Goal: Information Seeking & Learning: Learn about a topic

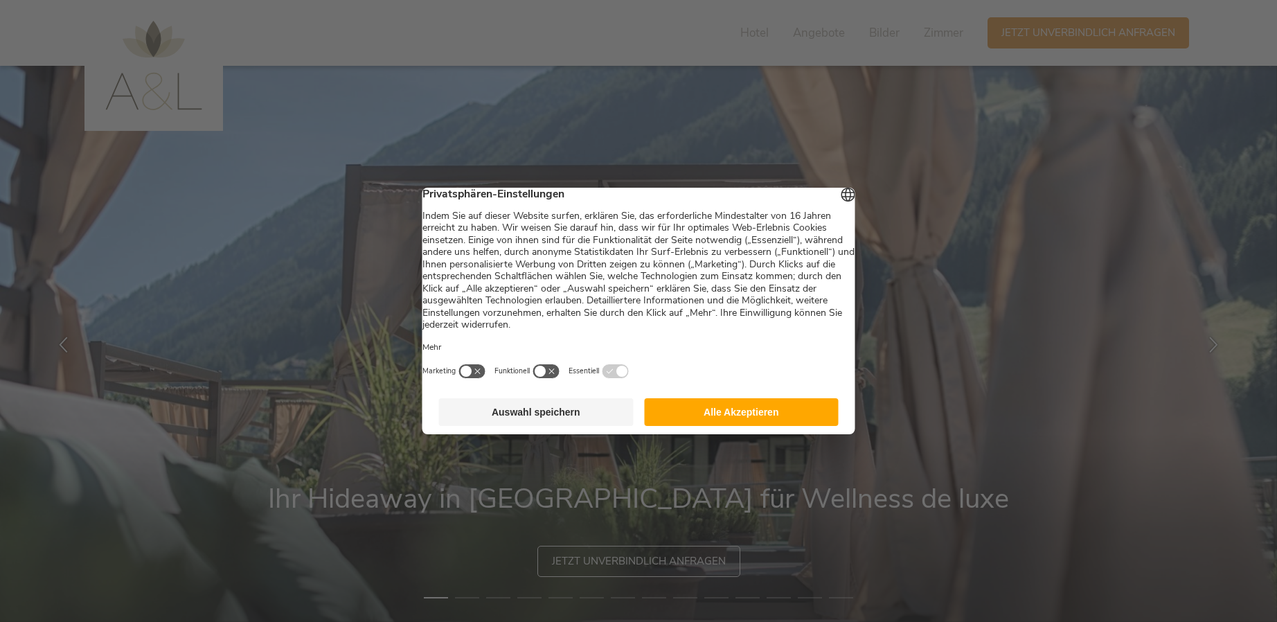
click at [733, 418] on button "Alle Akzeptieren" at bounding box center [741, 412] width 195 height 28
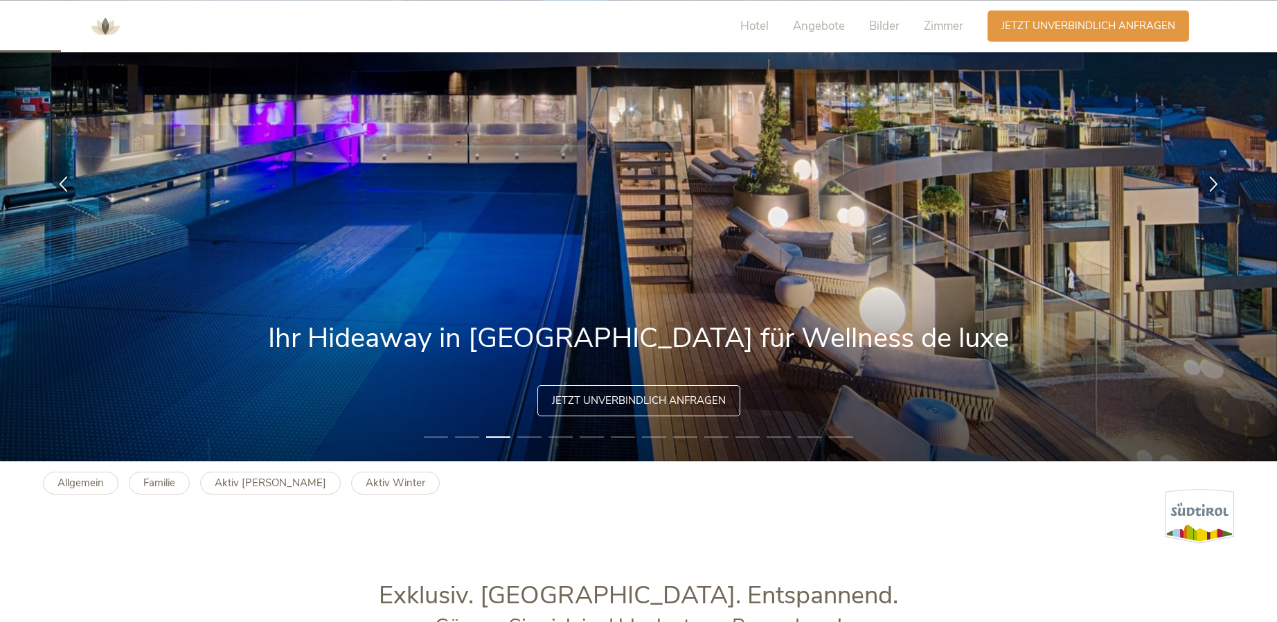
scroll to position [141, 0]
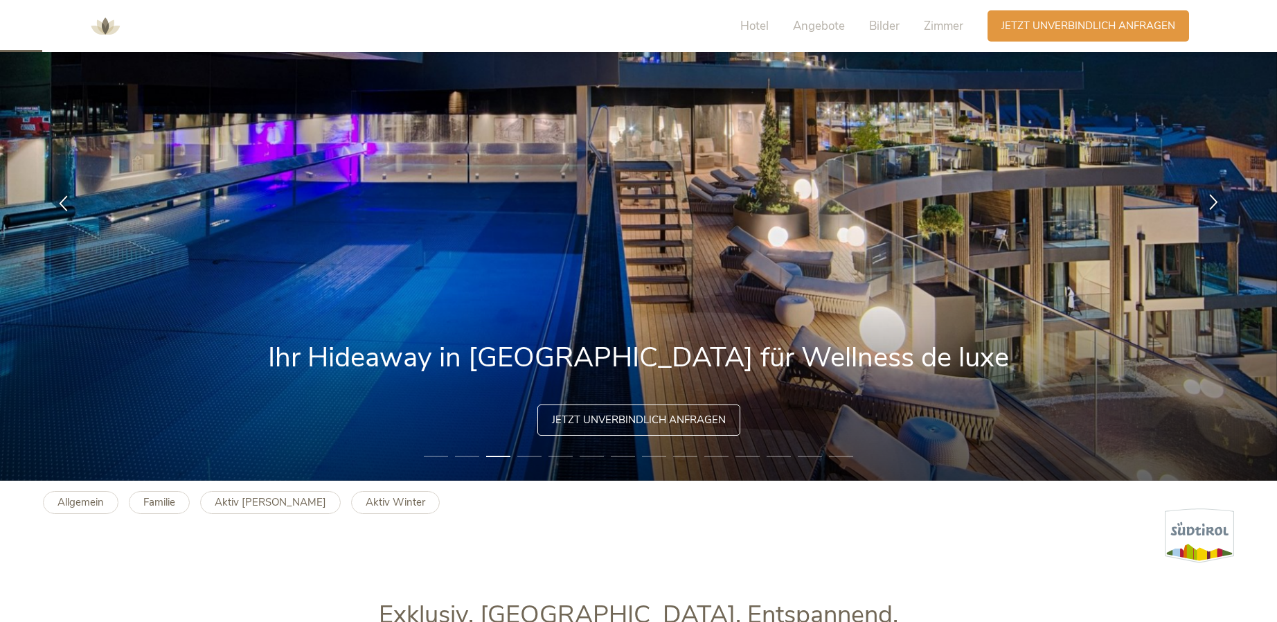
click at [1214, 203] on icon at bounding box center [1214, 201] width 16 height 16
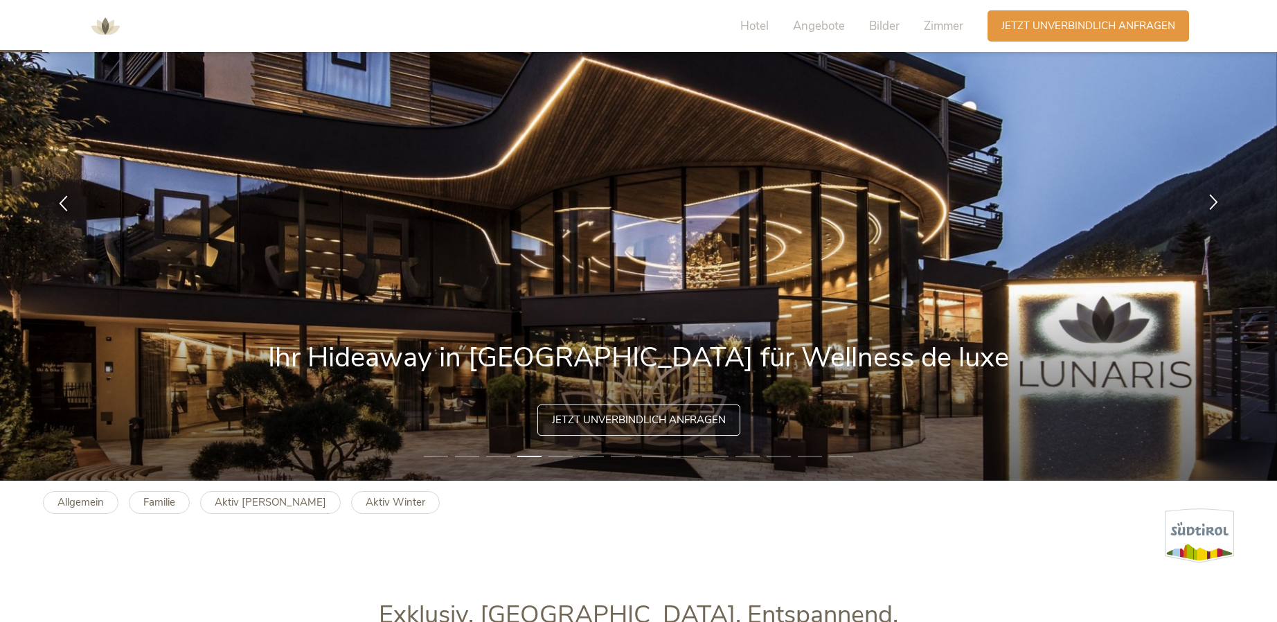
click at [1214, 203] on icon at bounding box center [1214, 201] width 16 height 16
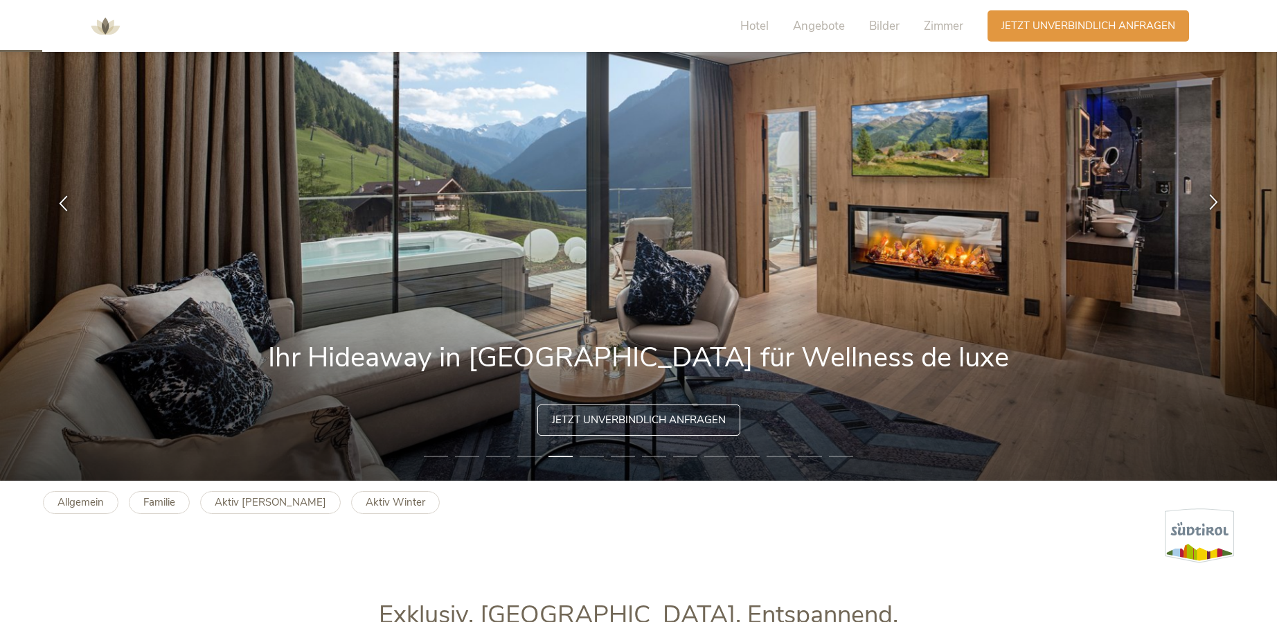
click at [1214, 203] on icon at bounding box center [1214, 201] width 16 height 16
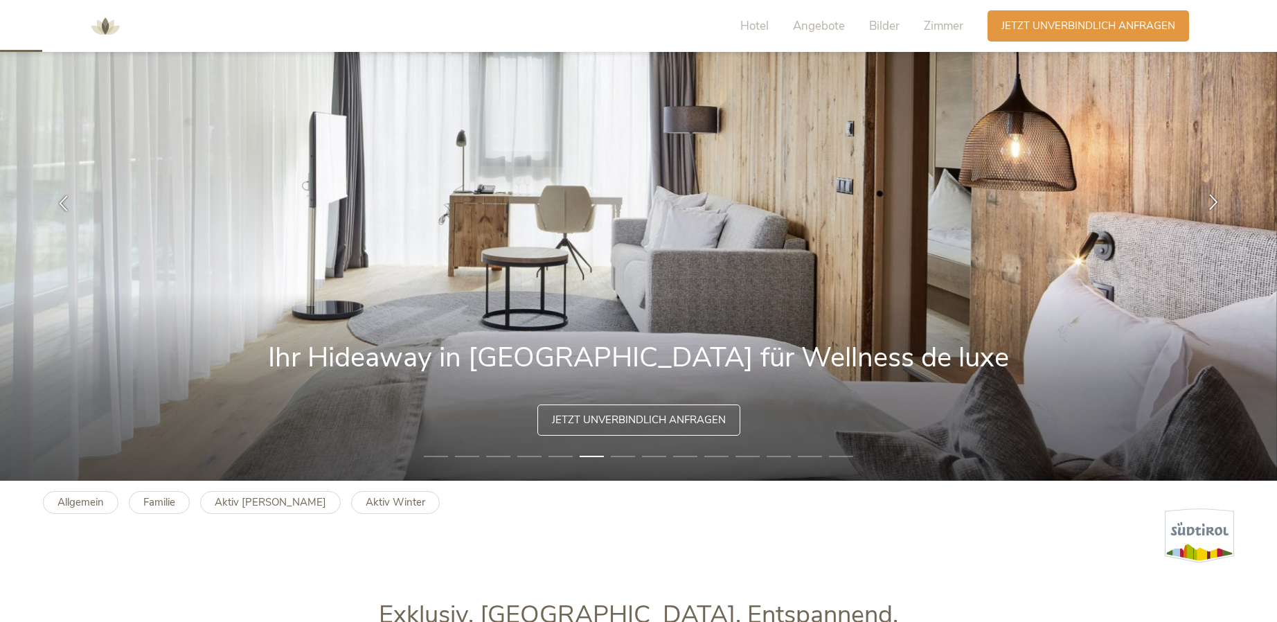
click at [1214, 203] on icon at bounding box center [1214, 201] width 16 height 16
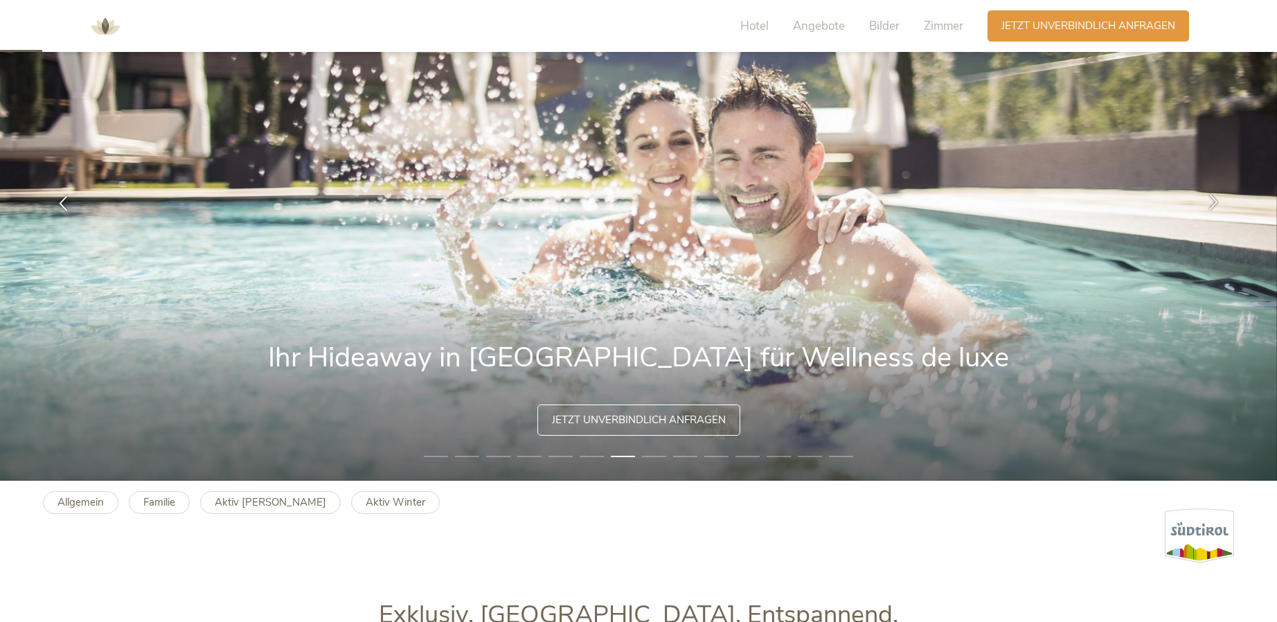
click at [1214, 203] on icon at bounding box center [1214, 201] width 16 height 16
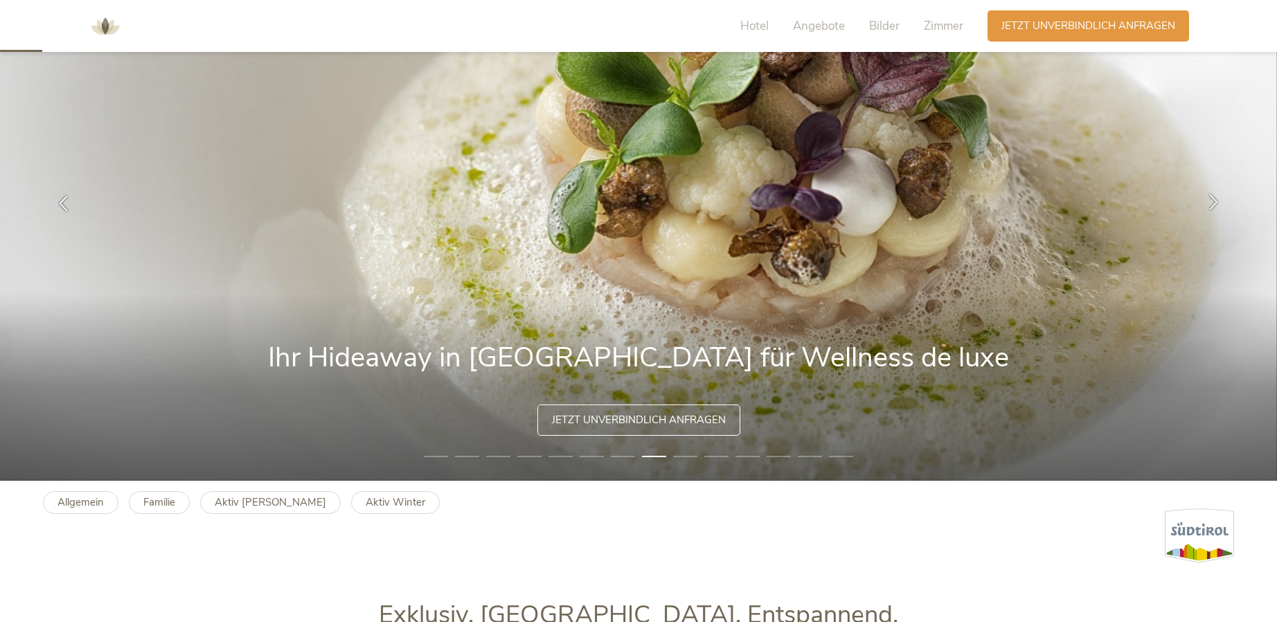
click at [1214, 203] on icon at bounding box center [1214, 201] width 16 height 16
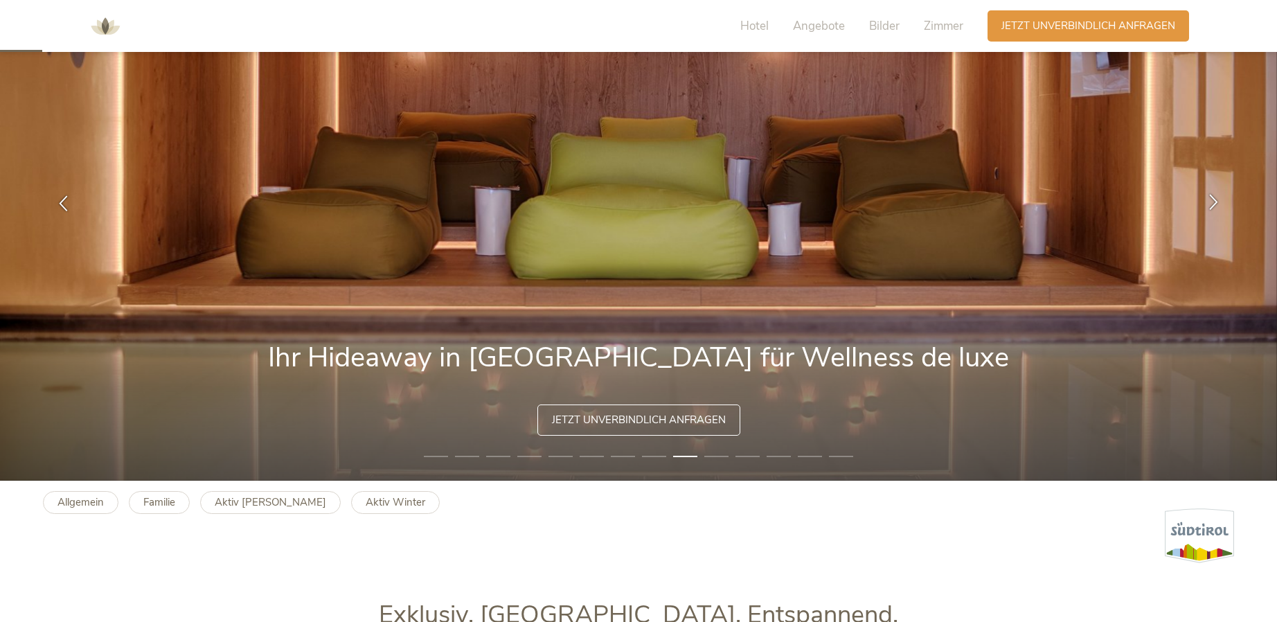
click at [1214, 203] on icon at bounding box center [1214, 201] width 16 height 16
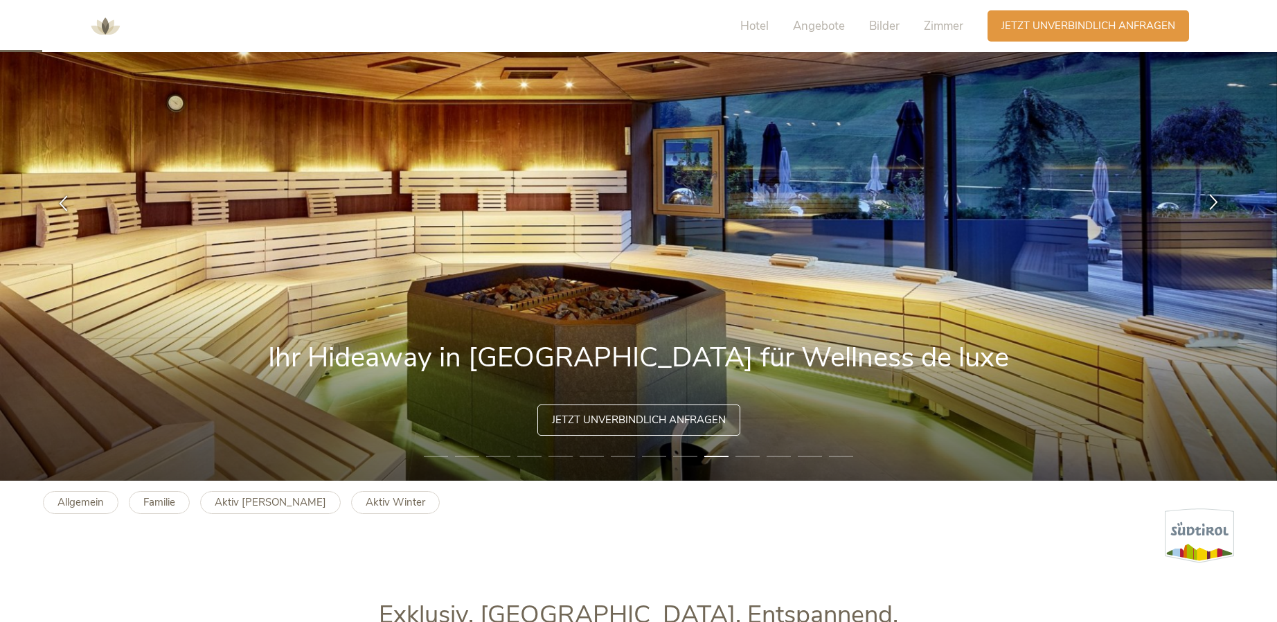
click at [1214, 203] on icon at bounding box center [1214, 201] width 16 height 16
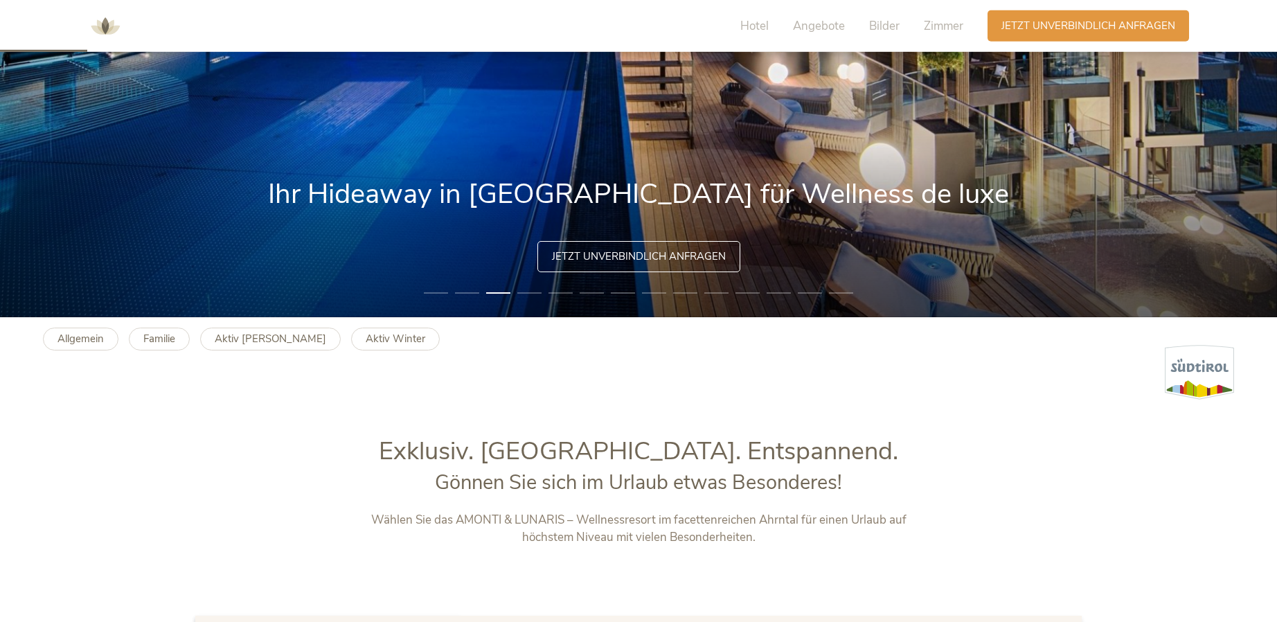
scroll to position [283, 0]
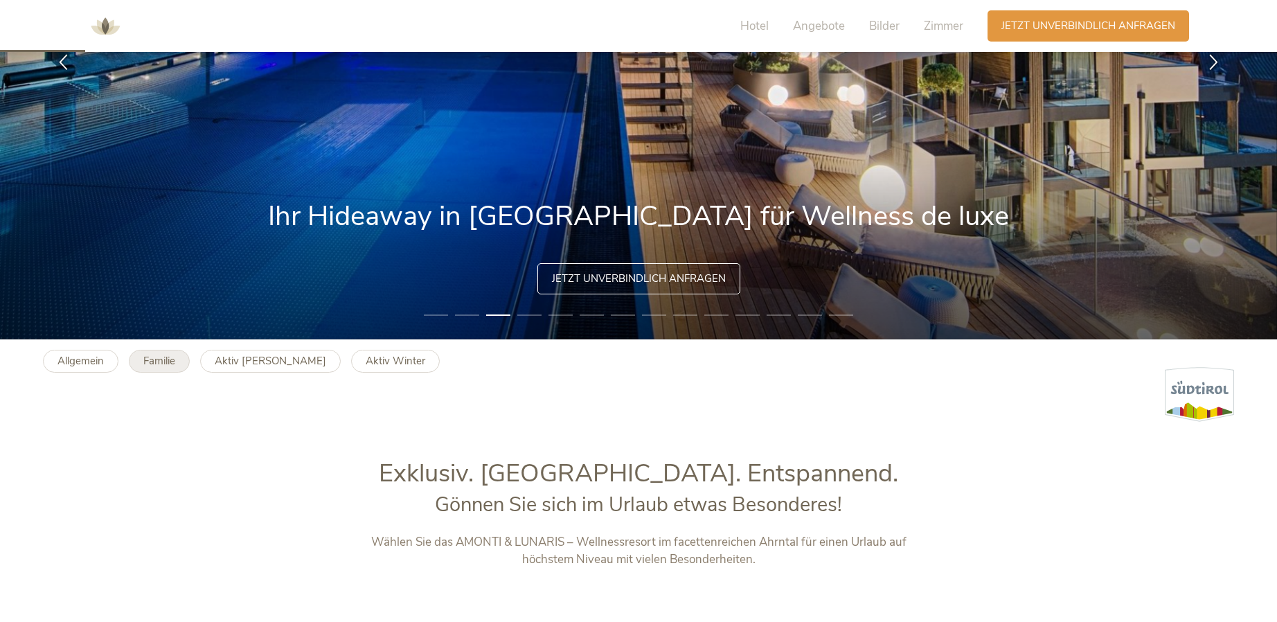
click at [142, 359] on link "Familie" at bounding box center [159, 361] width 61 height 23
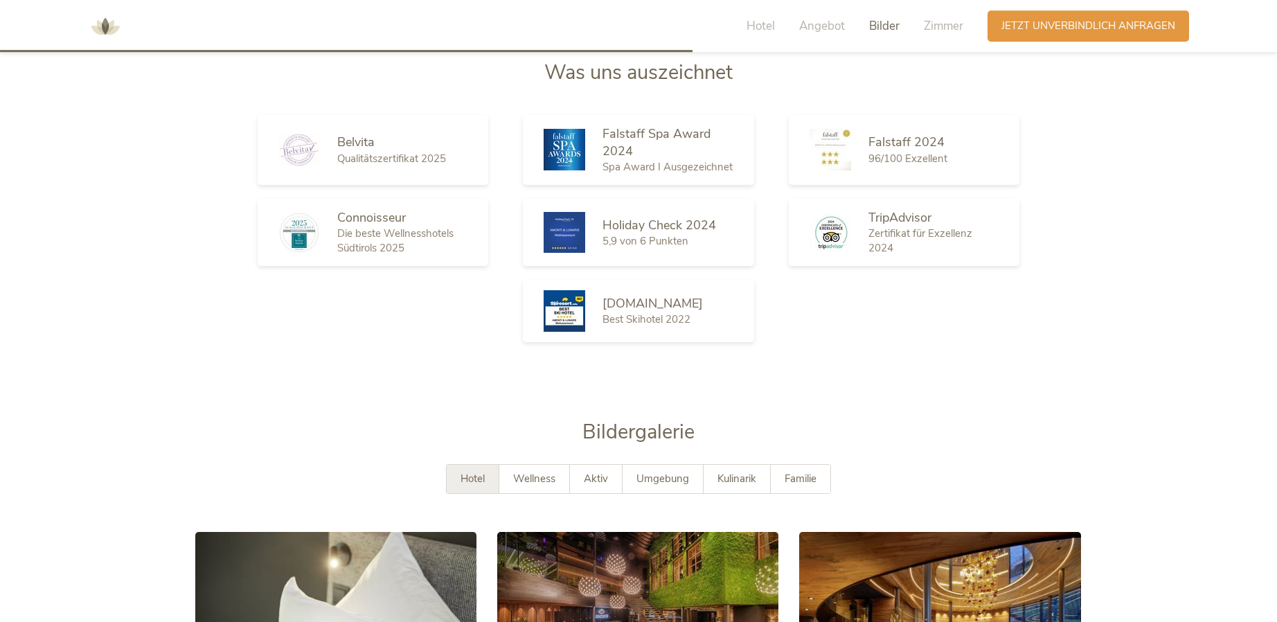
scroll to position [2191, 0]
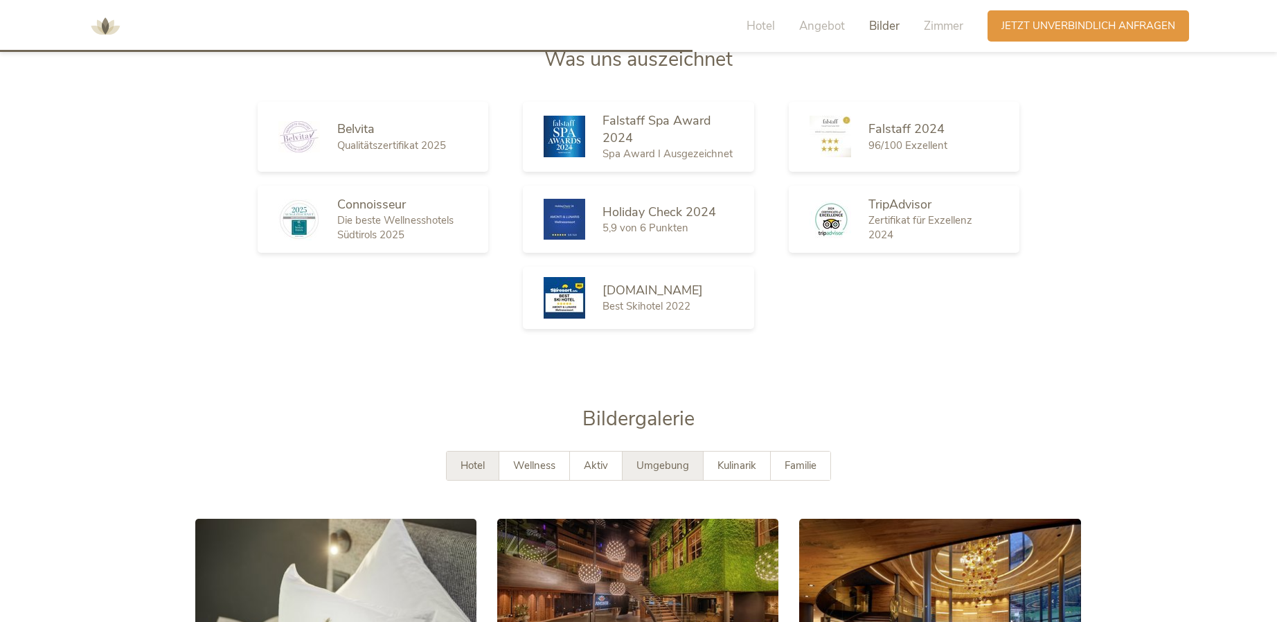
click at [658, 459] on span "Umgebung" at bounding box center [663, 466] width 53 height 14
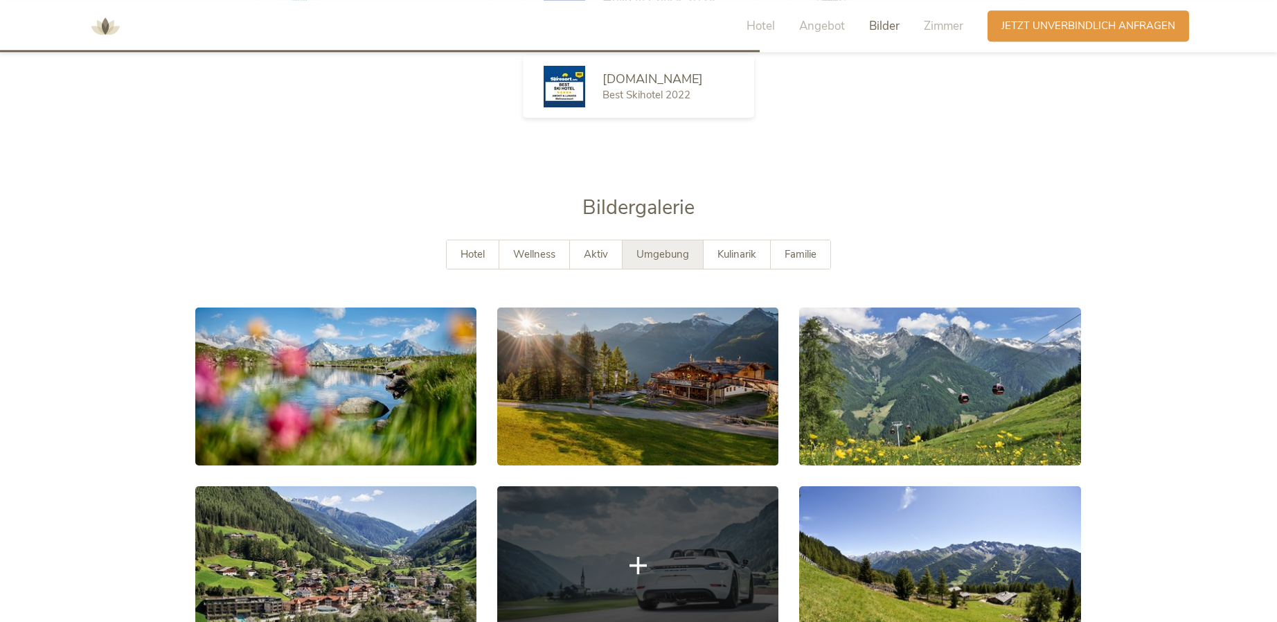
scroll to position [2403, 0]
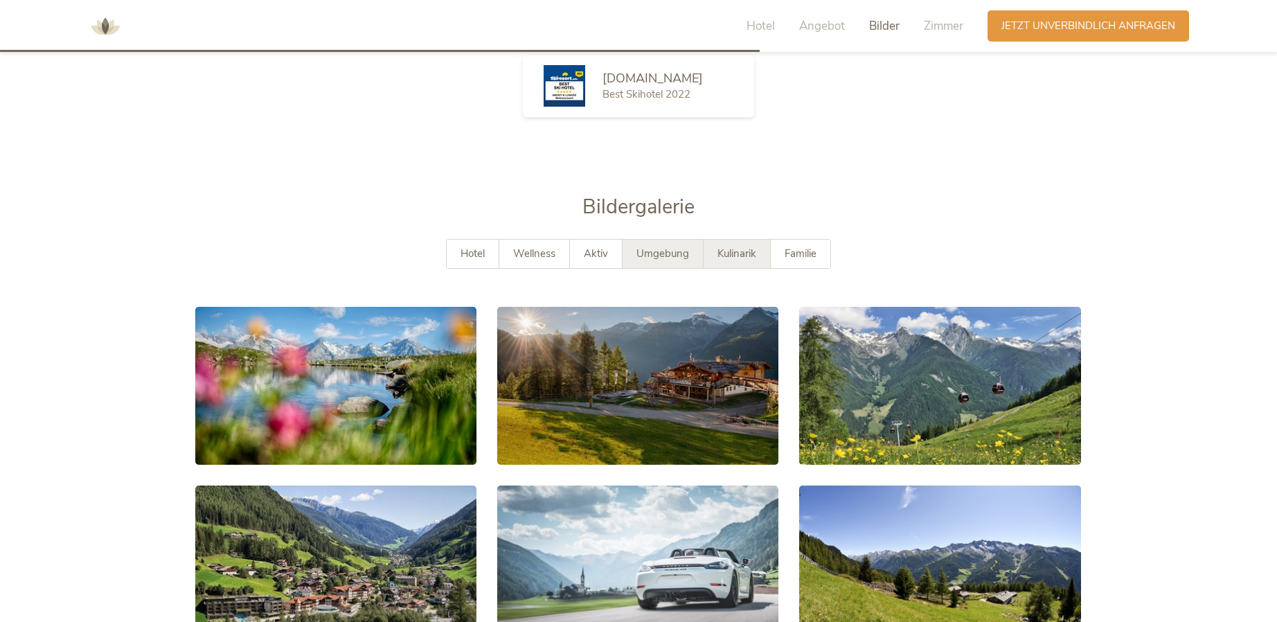
click at [725, 247] on span "Kulinarik" at bounding box center [737, 254] width 39 height 14
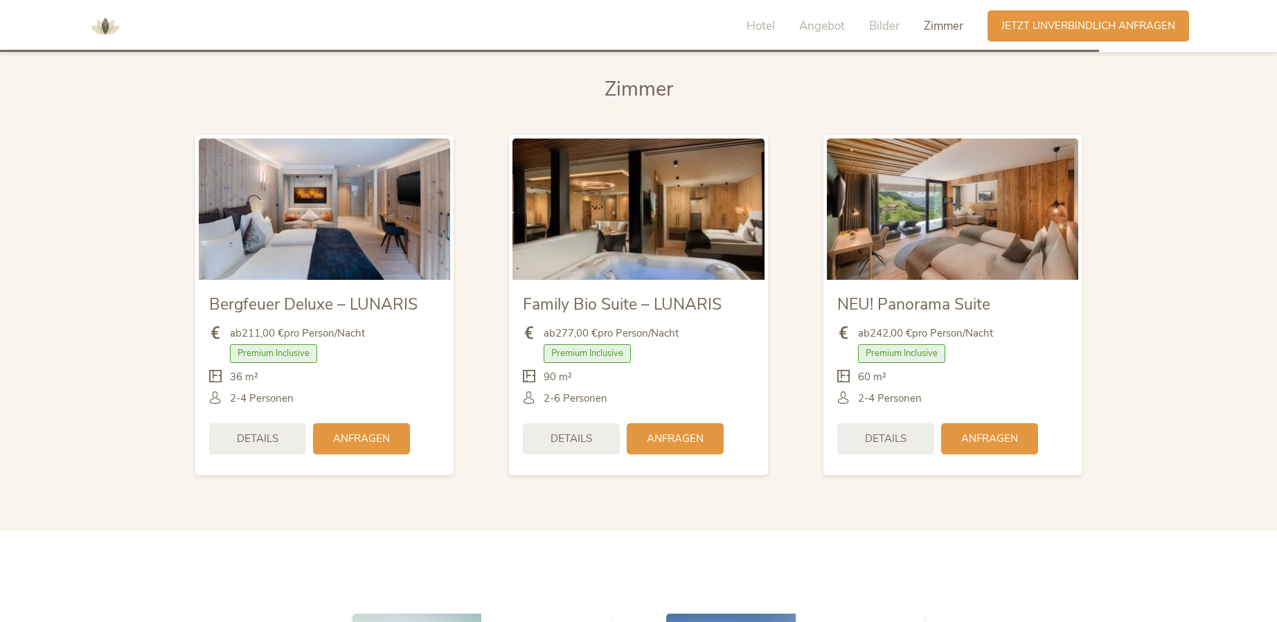
scroll to position [3321, 0]
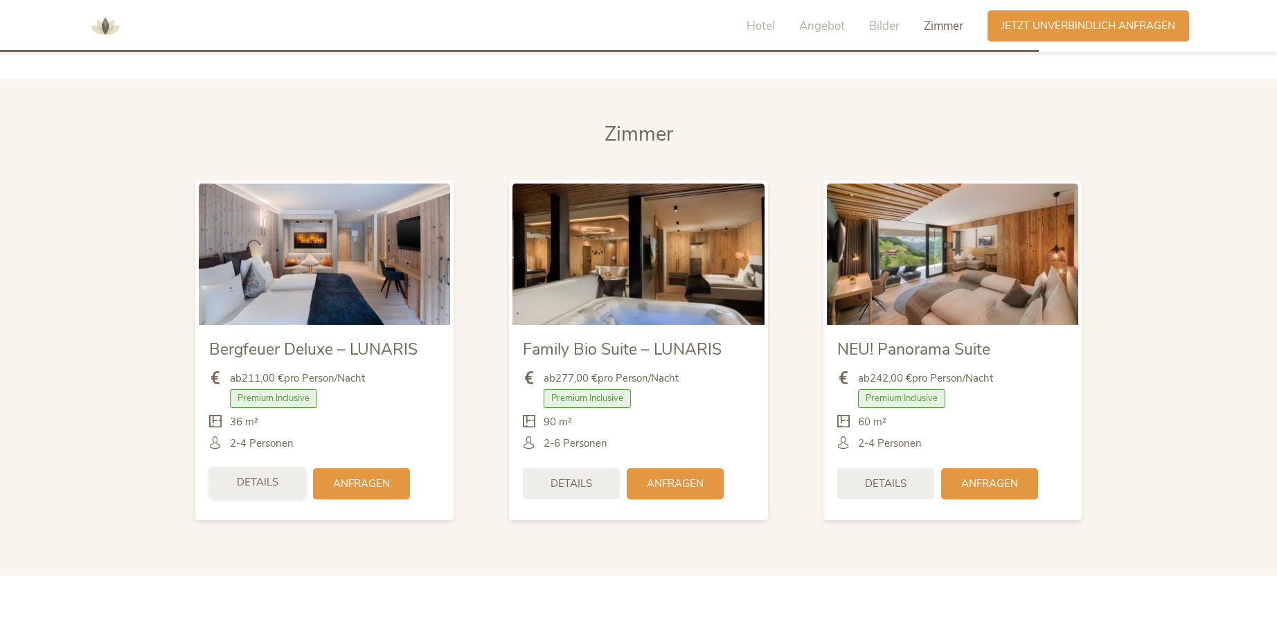
click at [268, 475] on span "Details" at bounding box center [258, 482] width 42 height 15
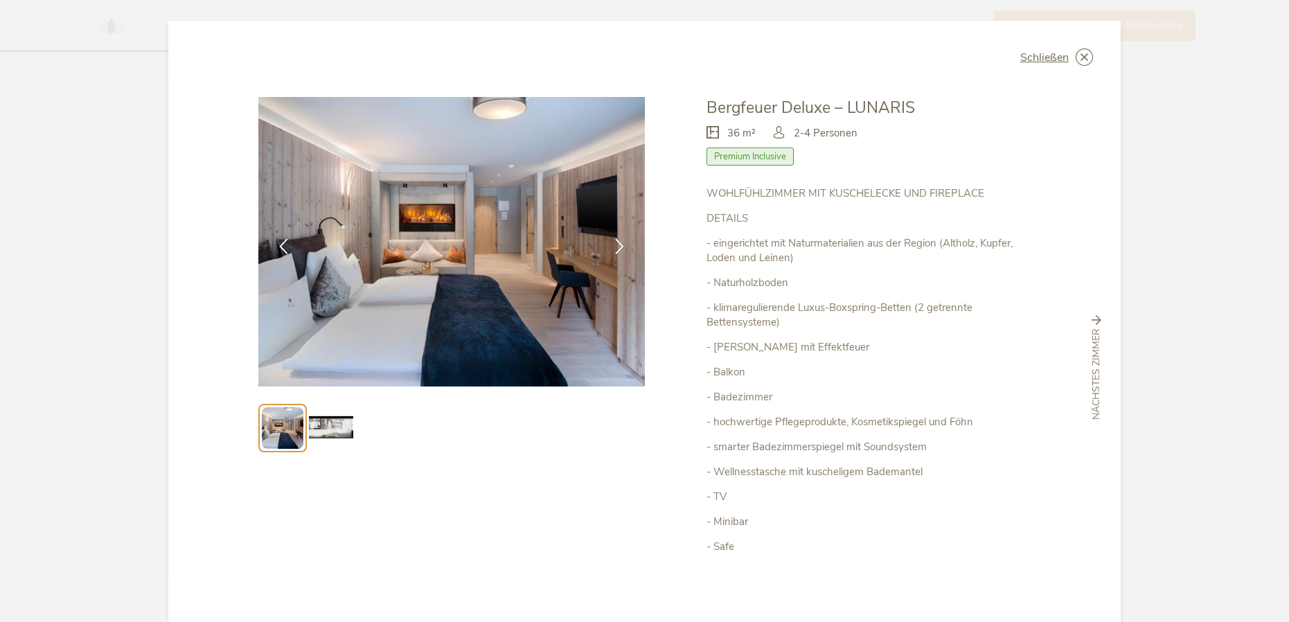
click at [323, 428] on img at bounding box center [331, 428] width 44 height 44
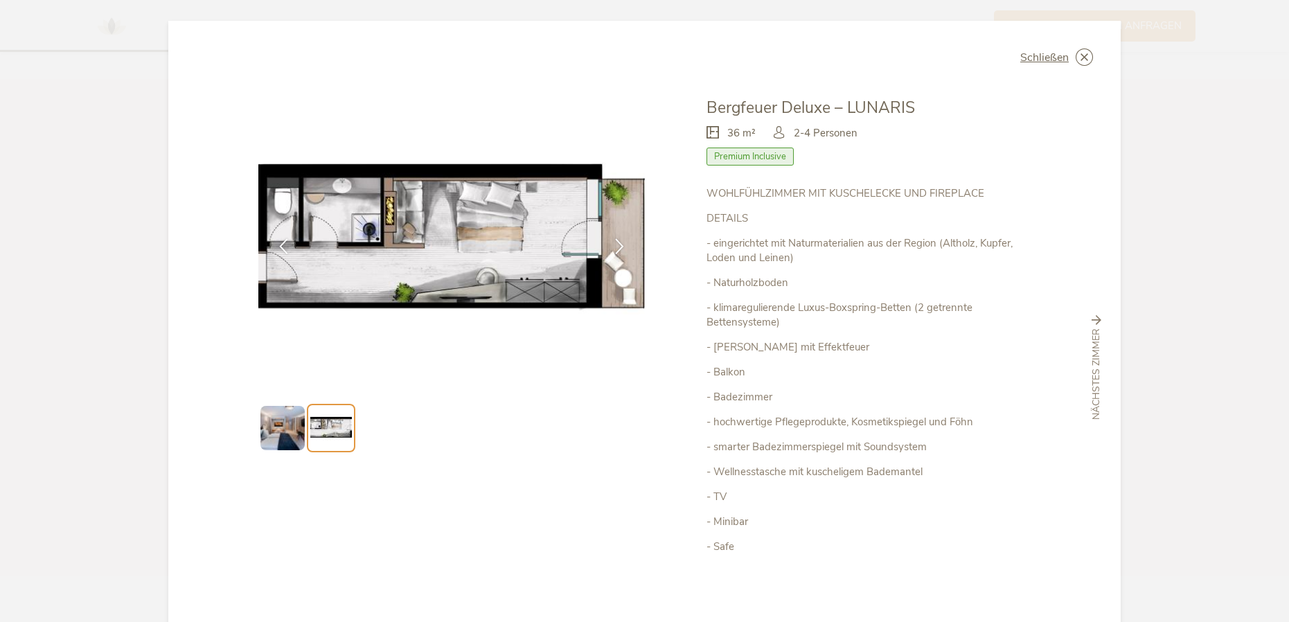
click at [274, 438] on img at bounding box center [282, 428] width 44 height 44
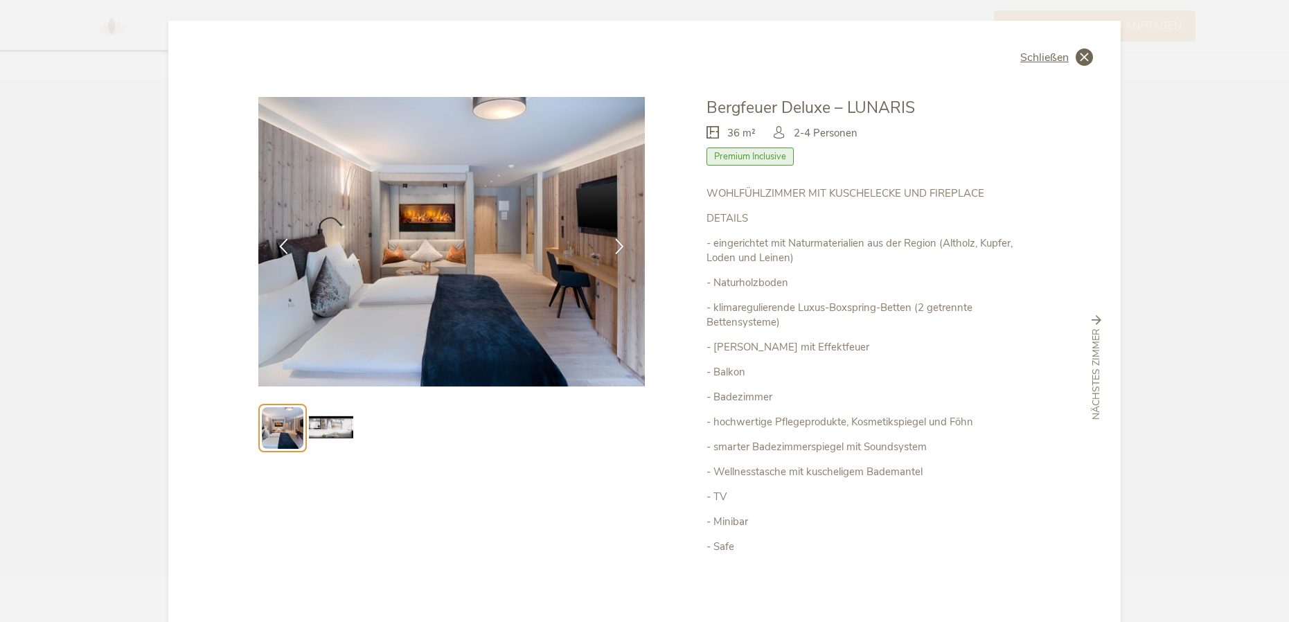
click at [1041, 53] on span "Schließen" at bounding box center [1044, 57] width 48 height 11
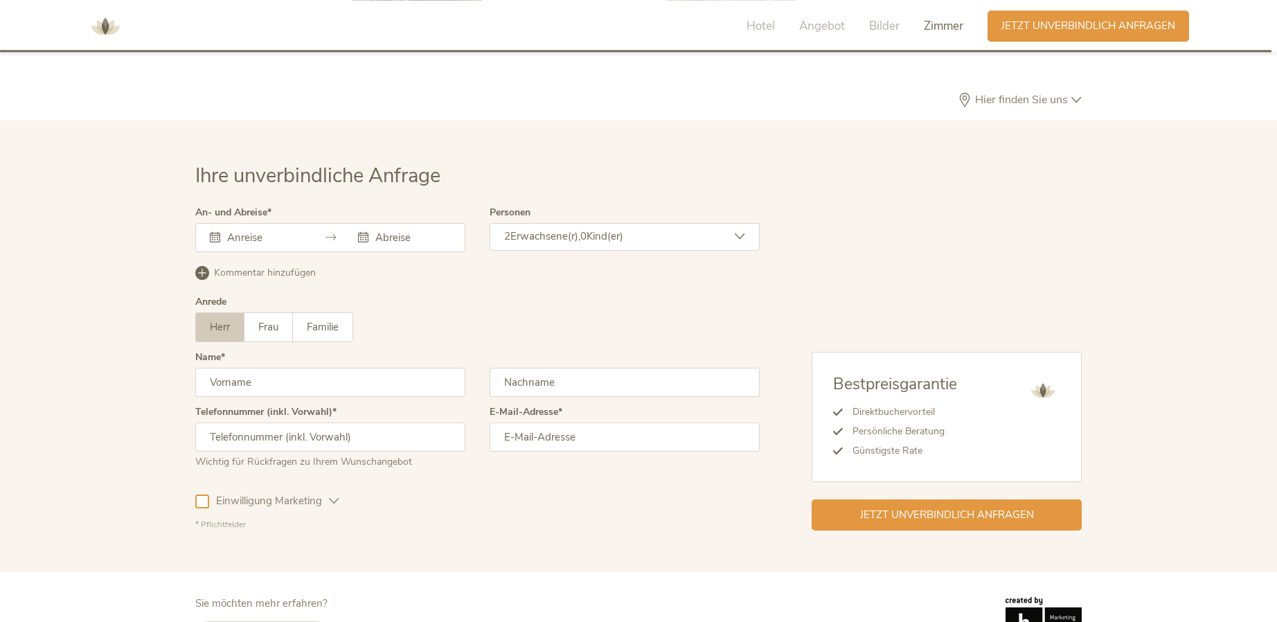
scroll to position [4083, 0]
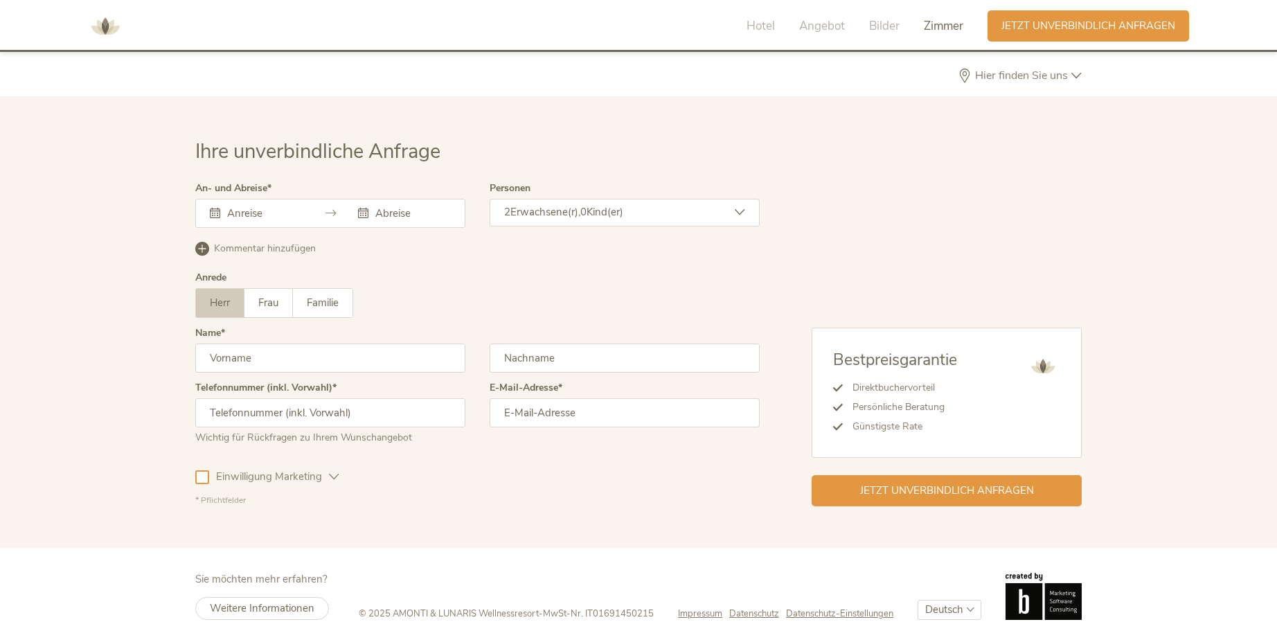
click at [687, 608] on span "Impressum" at bounding box center [700, 614] width 44 height 12
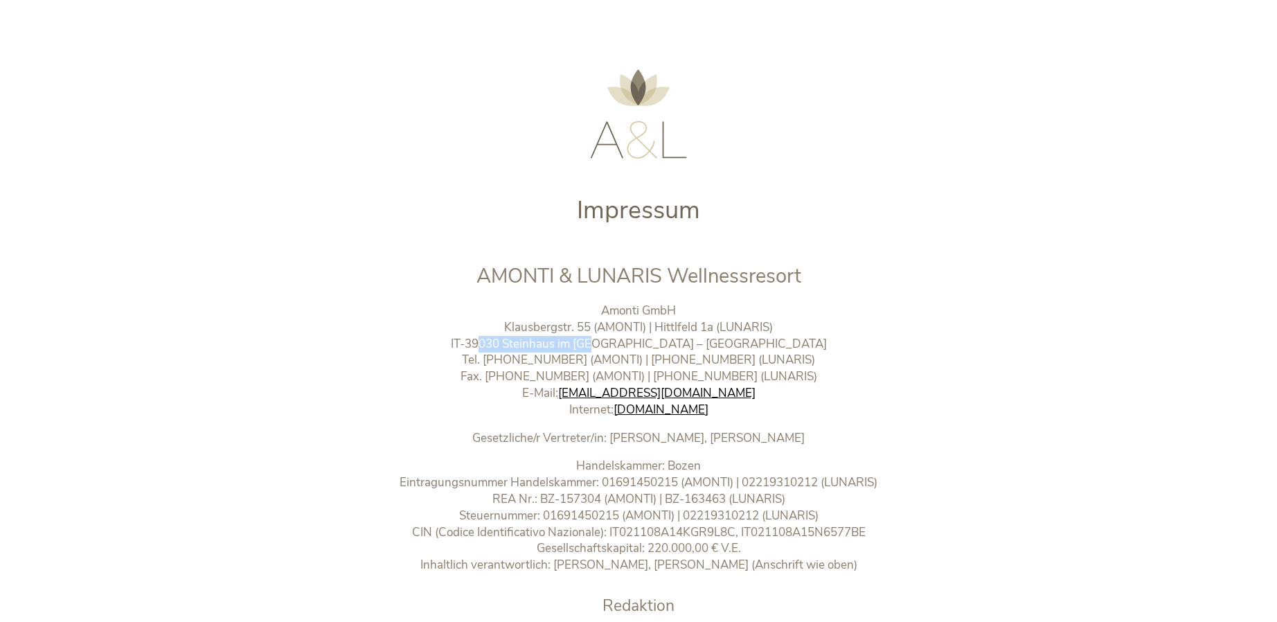
drag, startPoint x: 496, startPoint y: 341, endPoint x: 642, endPoint y: 339, distance: 146.2
click at [642, 339] on p "Amonti GmbH Klausbergstr. 55 (AMONTI) | Hittlfeld 1a (LUNARIS) IT-39030 Steinha…" at bounding box center [639, 361] width 578 height 116
click at [436, 344] on p "Amonti GmbH Klausbergstr. 55 (AMONTI) | Hittlfeld 1a (LUNARIS) IT-39030 Steinha…" at bounding box center [639, 361] width 578 height 116
drag, startPoint x: 548, startPoint y: 342, endPoint x: 751, endPoint y: 341, distance: 203.0
click at [751, 341] on p "Amonti GmbH Klausbergstr. 55 (AMONTI) | Hittlfeld 1a (LUNARIS) IT-39030 Steinha…" at bounding box center [639, 361] width 578 height 116
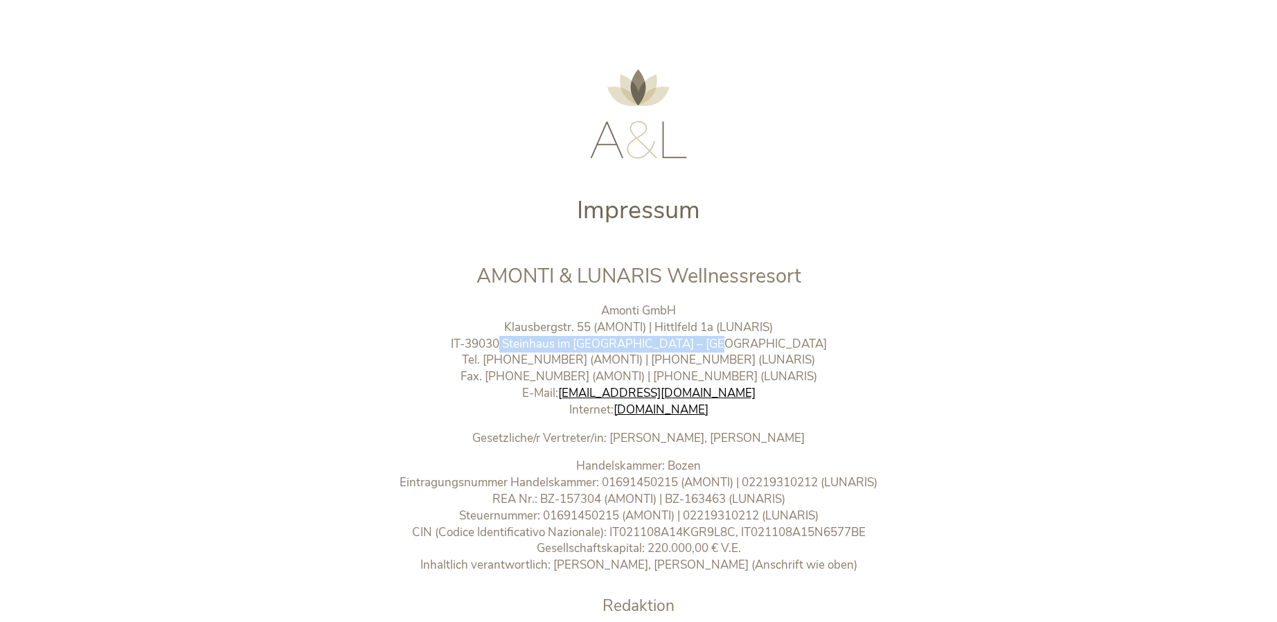
copy p "39030 Steinhaus im Ahrntal – Südtirol"
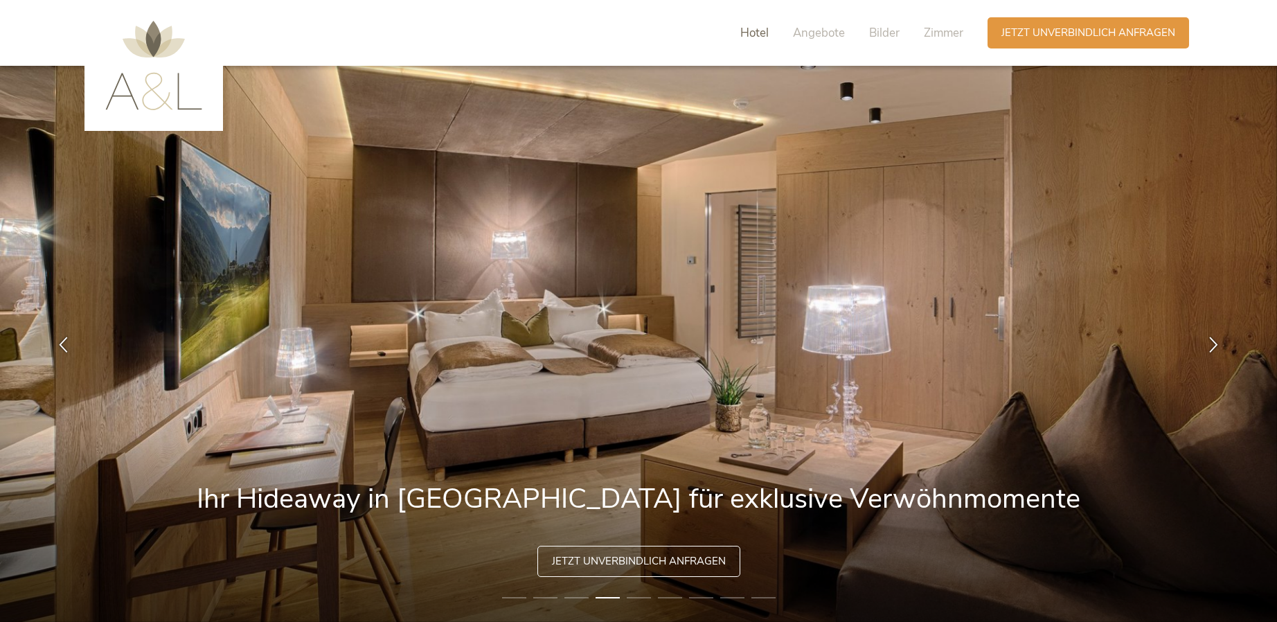
click at [747, 32] on span "Hotel" at bounding box center [755, 33] width 28 height 16
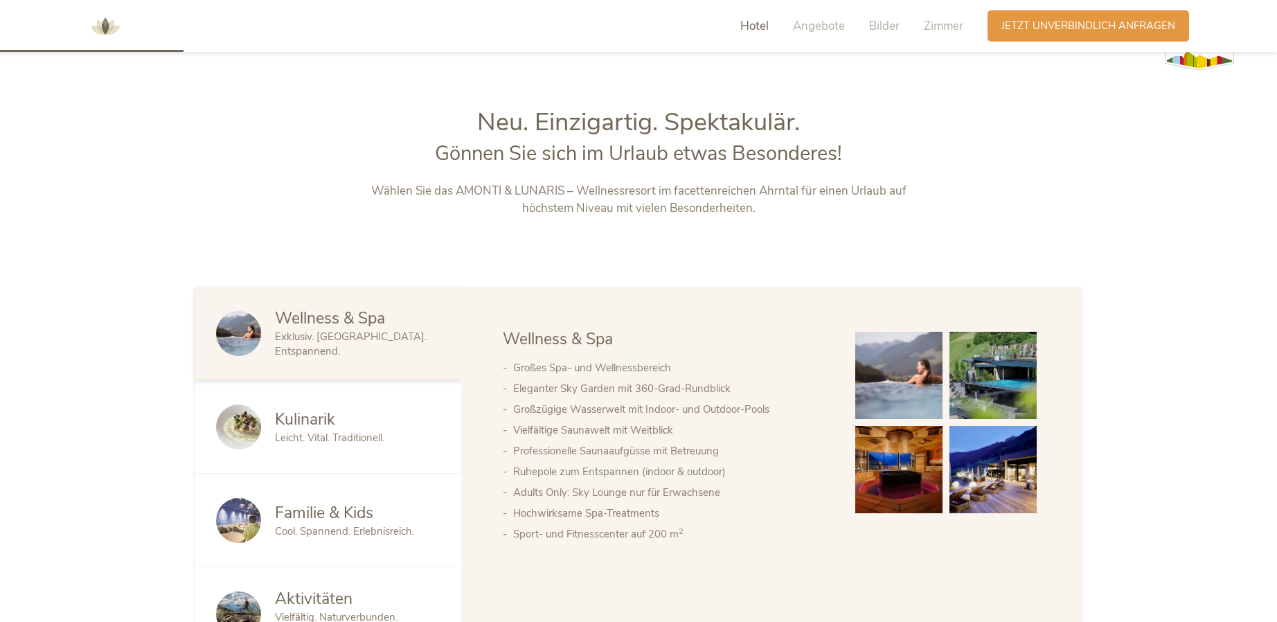
scroll to position [670, 0]
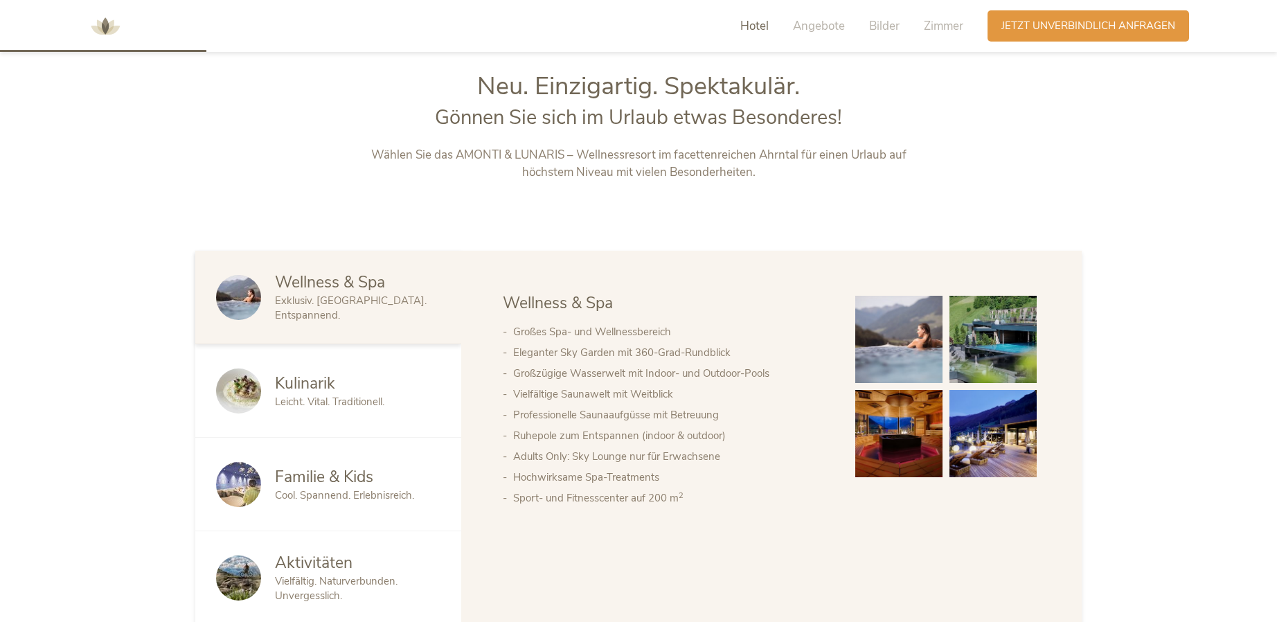
click at [246, 396] on img at bounding box center [238, 391] width 45 height 45
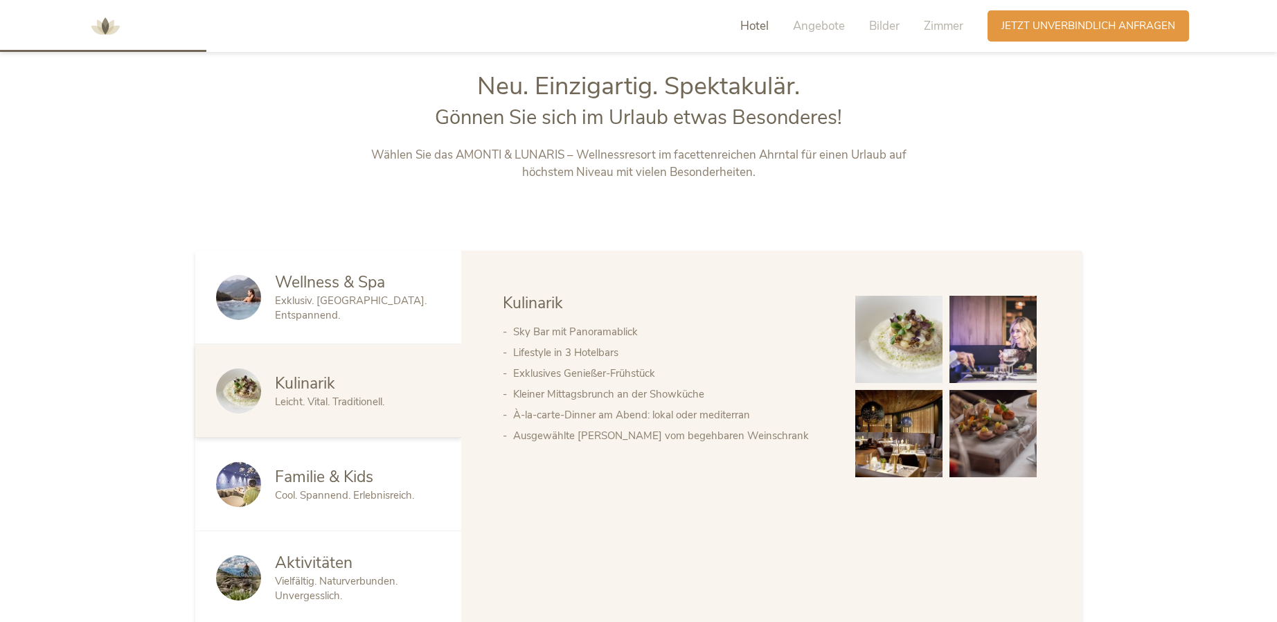
click at [362, 303] on span "Exklusiv. [GEOGRAPHIC_DATA]. Entspannend." at bounding box center [351, 308] width 152 height 28
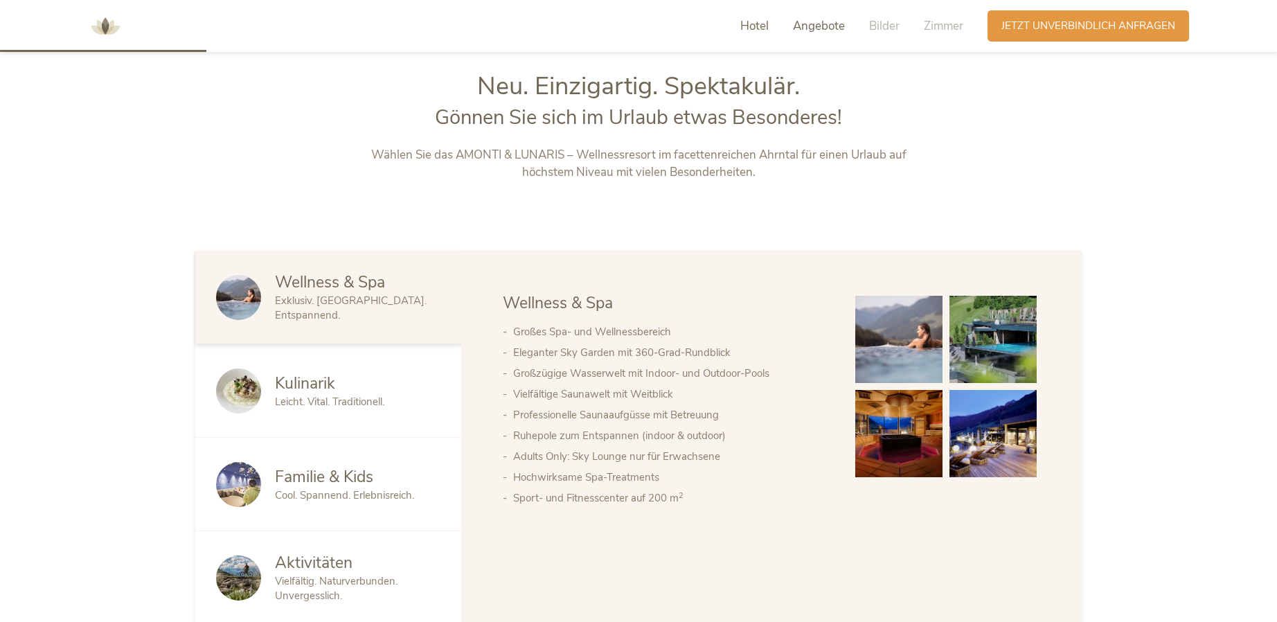
click at [815, 24] on span "Angebote" at bounding box center [819, 26] width 52 height 16
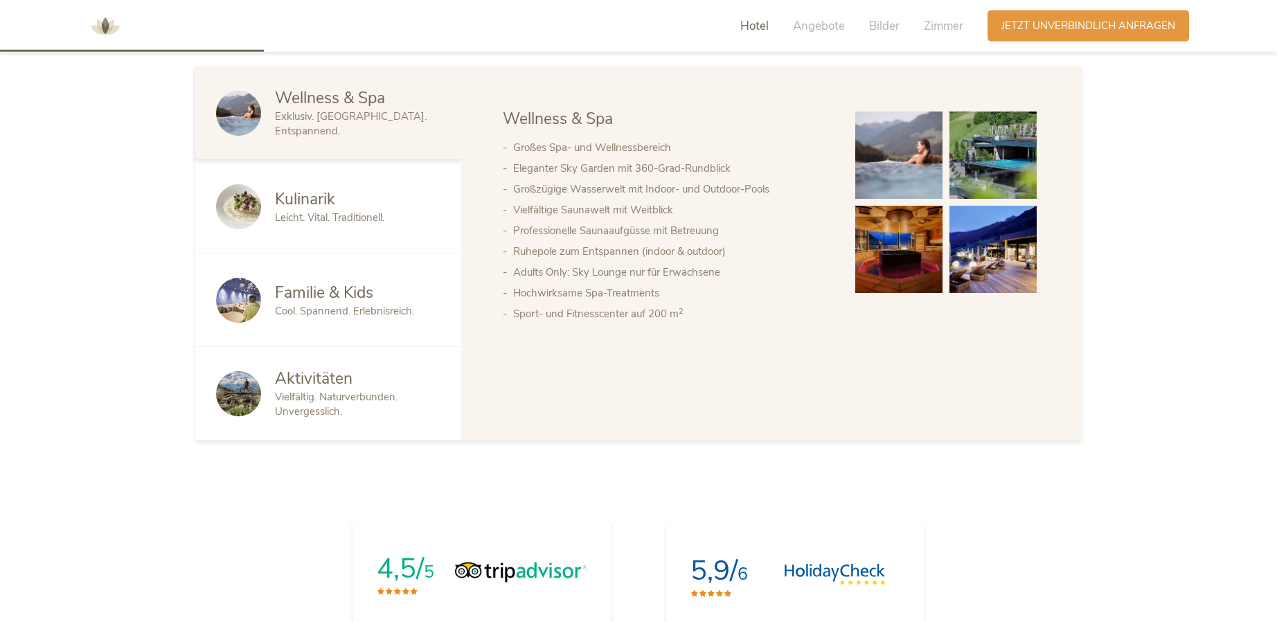
scroll to position [857, 0]
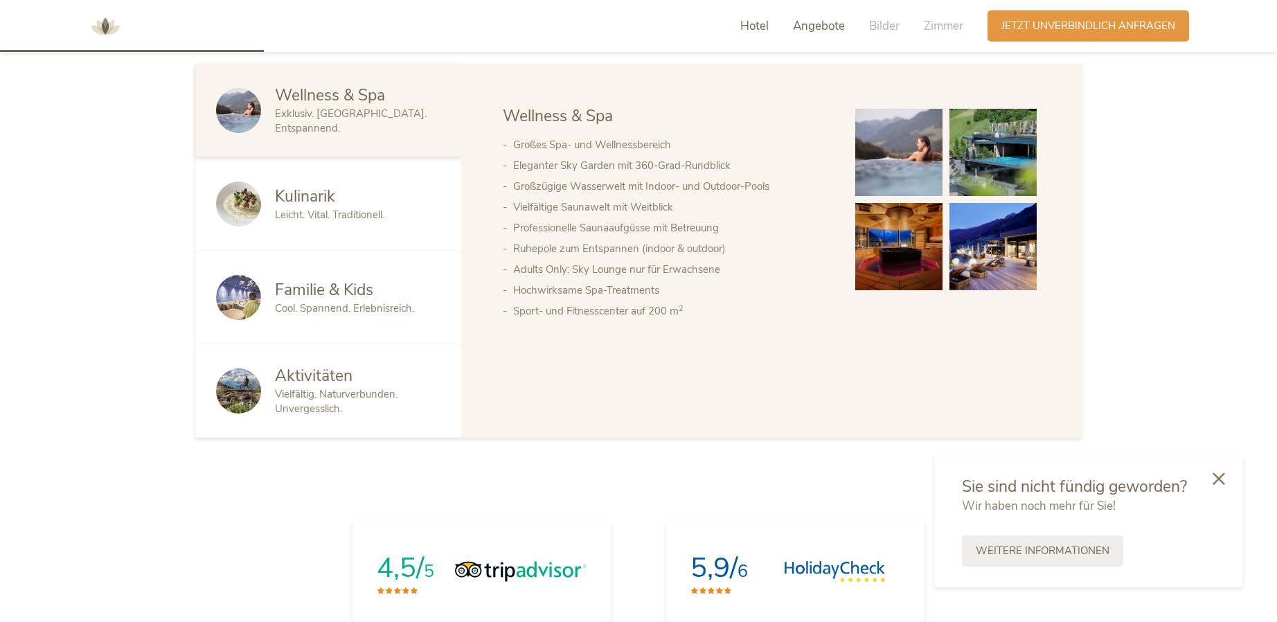
click at [811, 29] on span "Angebote" at bounding box center [819, 26] width 52 height 16
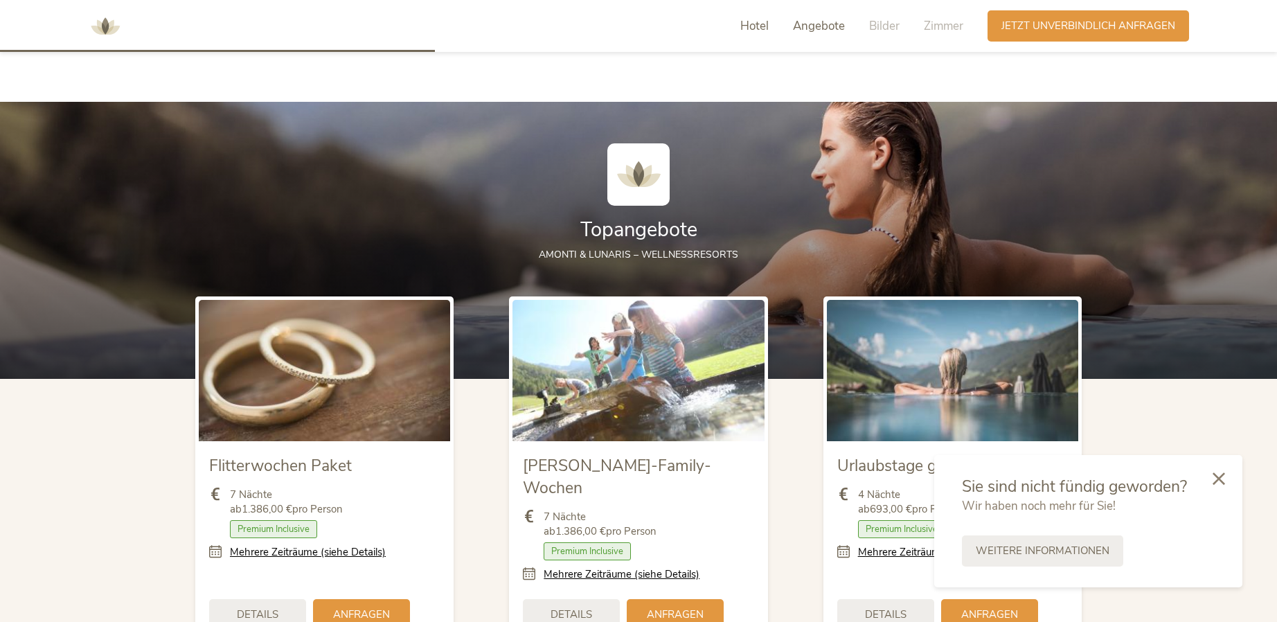
scroll to position [1493, 0]
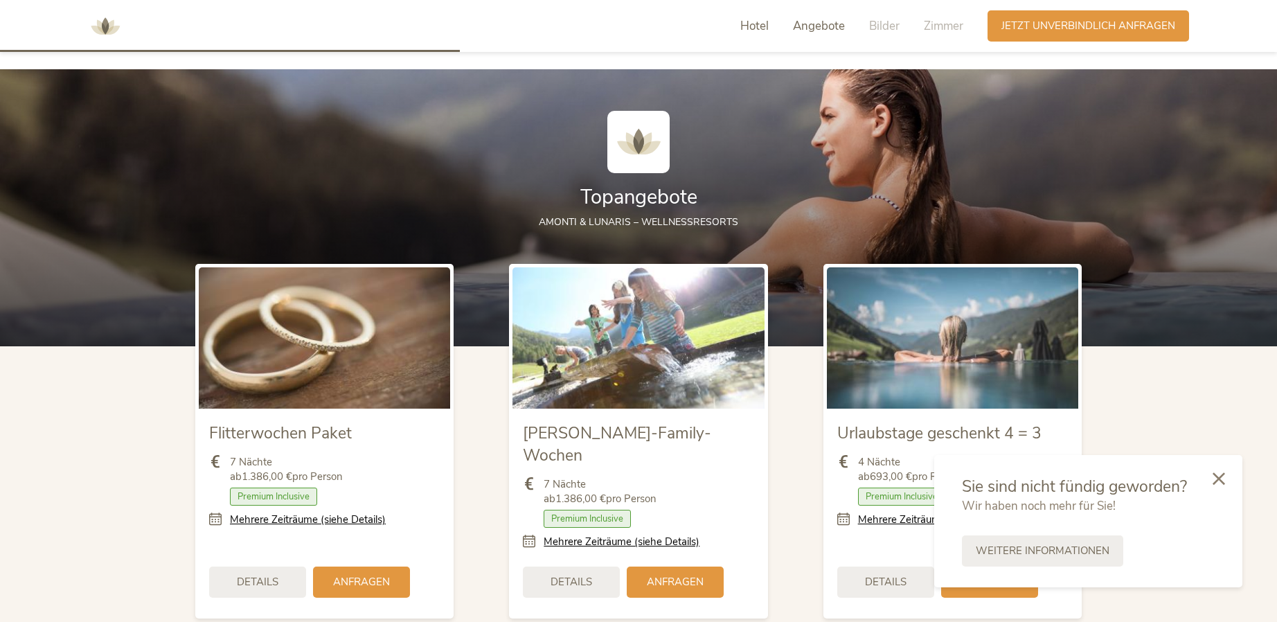
click at [766, 21] on span "Hotel" at bounding box center [755, 26] width 28 height 16
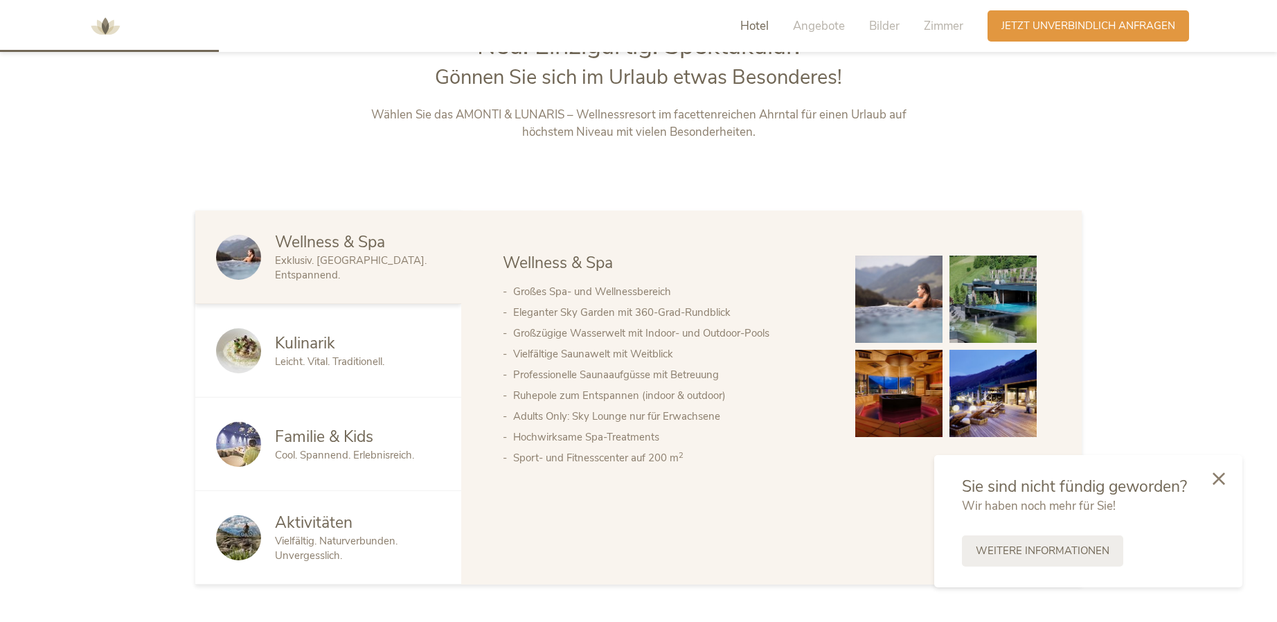
scroll to position [670, 0]
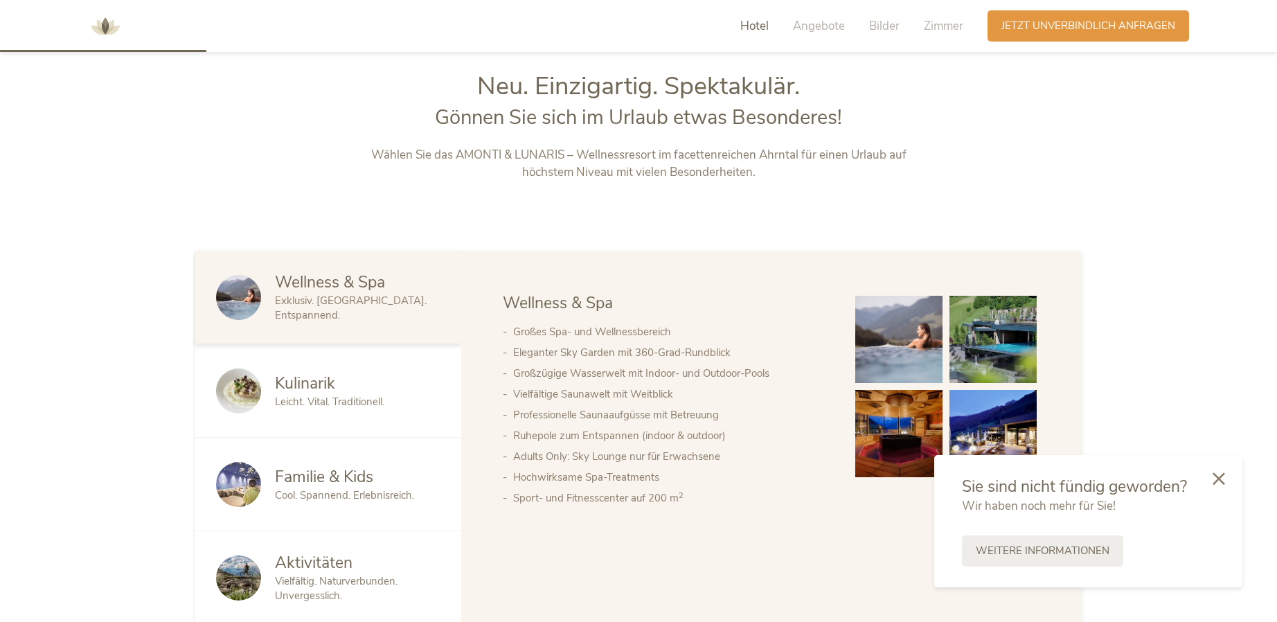
click at [254, 387] on img at bounding box center [238, 391] width 45 height 45
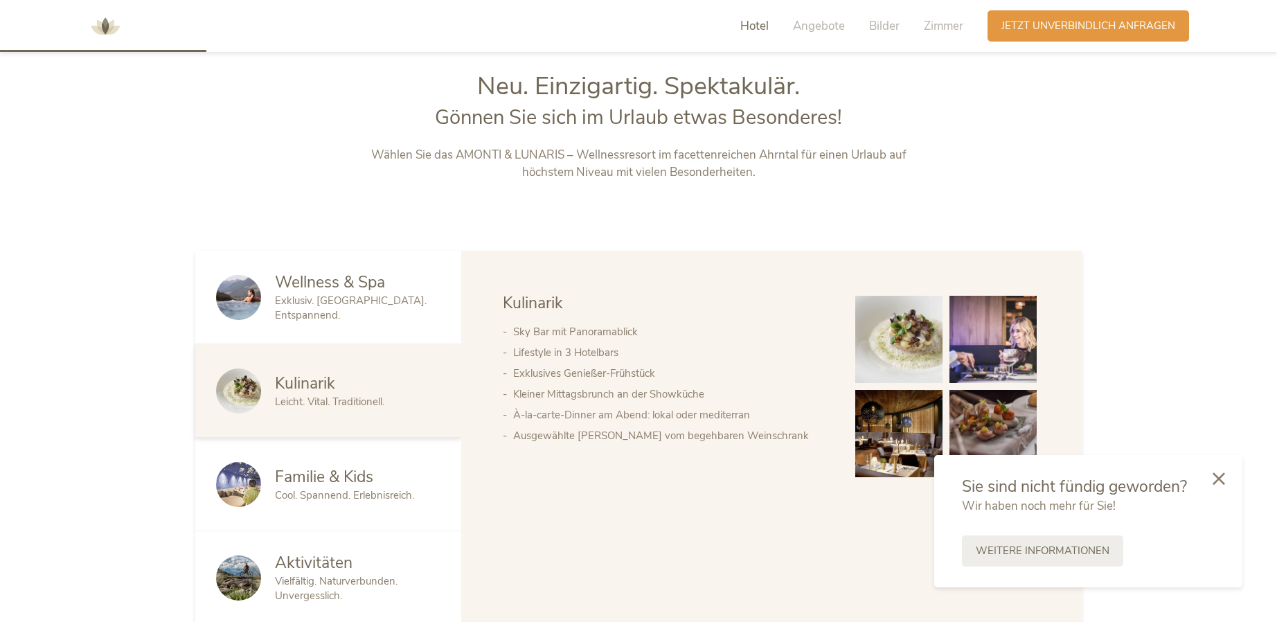
click at [326, 472] on span "Familie & Kids" at bounding box center [324, 476] width 98 height 21
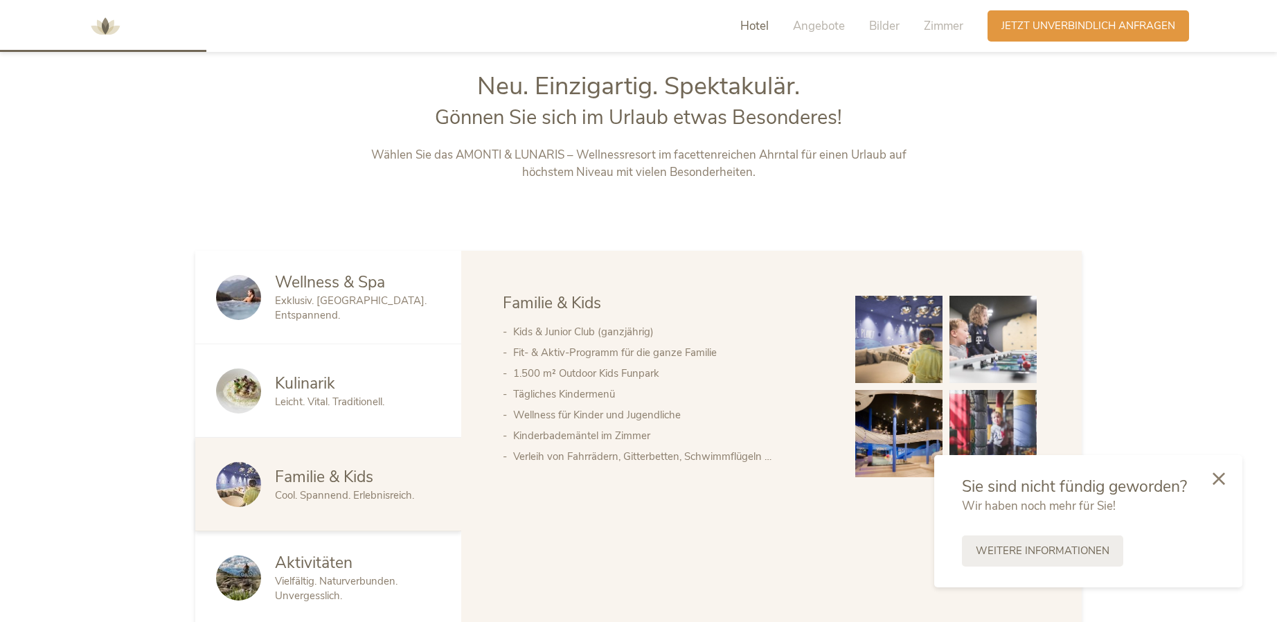
click at [303, 565] on span "Aktivitäten" at bounding box center [314, 562] width 78 height 21
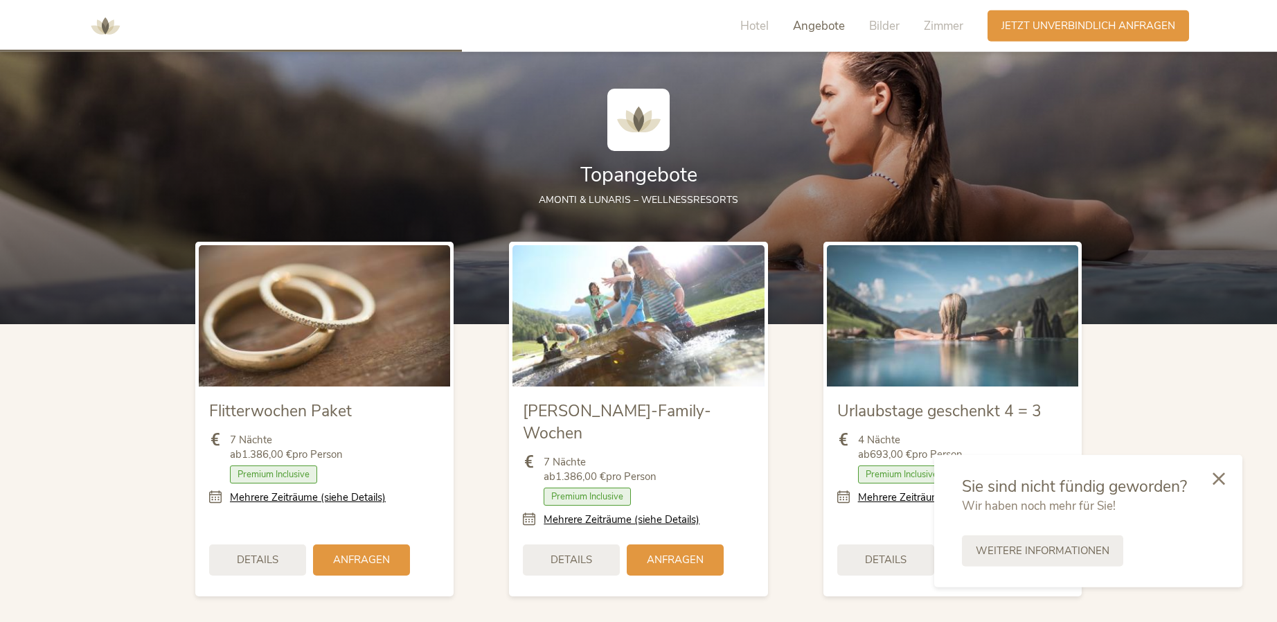
scroll to position [1518, 0]
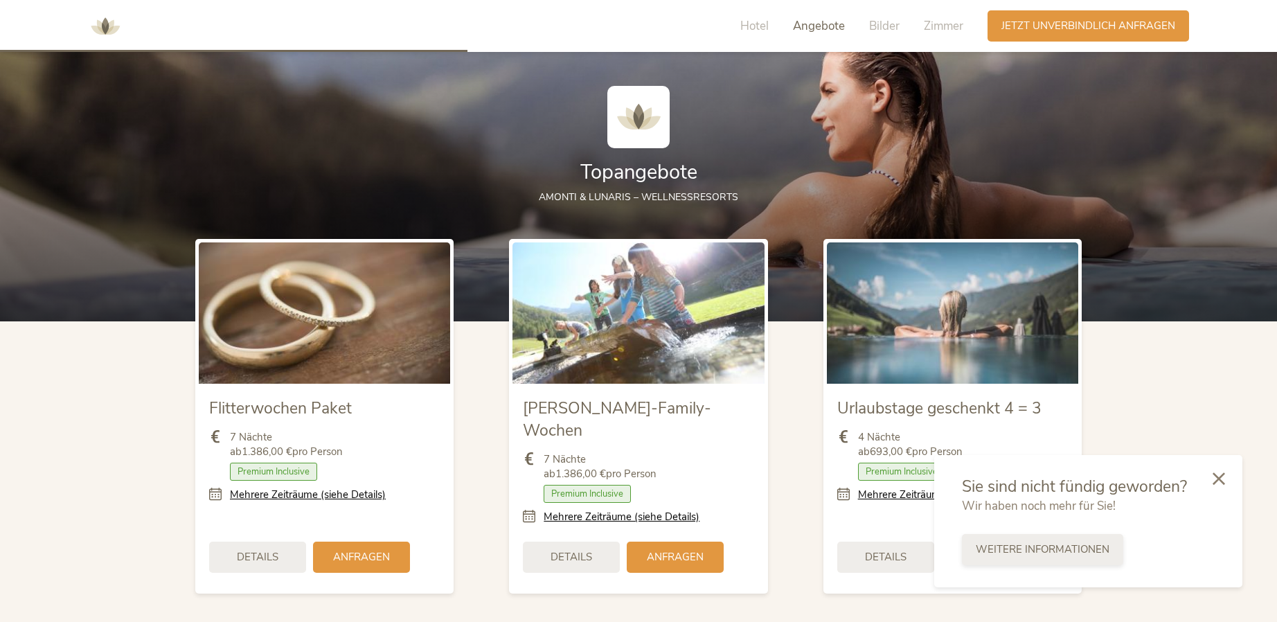
click at [1002, 551] on span "Weitere Informationen" at bounding box center [1043, 549] width 134 height 15
